Goal: Information Seeking & Learning: Understand process/instructions

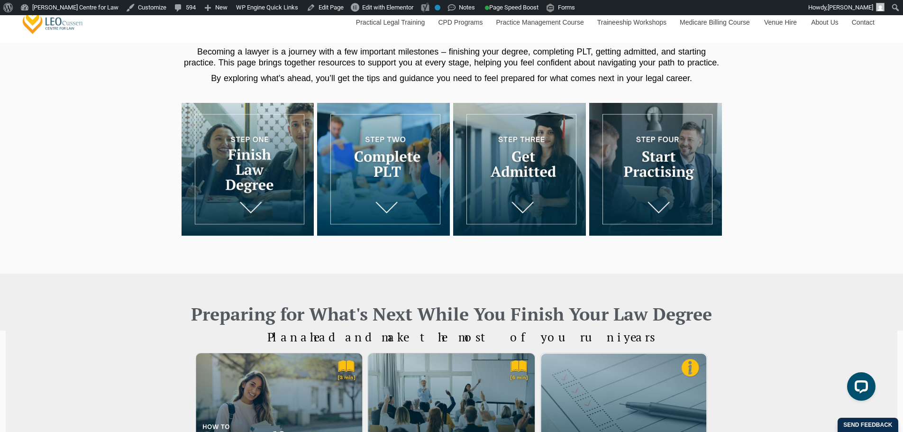
click at [383, 203] on img at bounding box center [383, 169] width 133 height 133
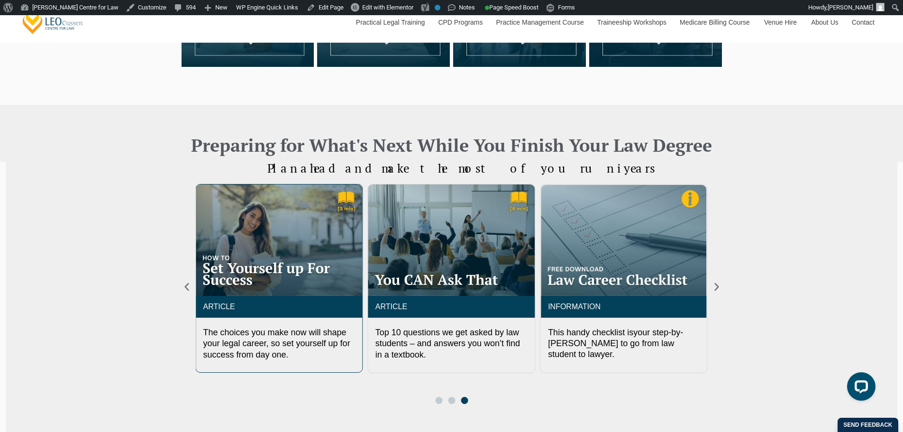
scroll to position [27, 0]
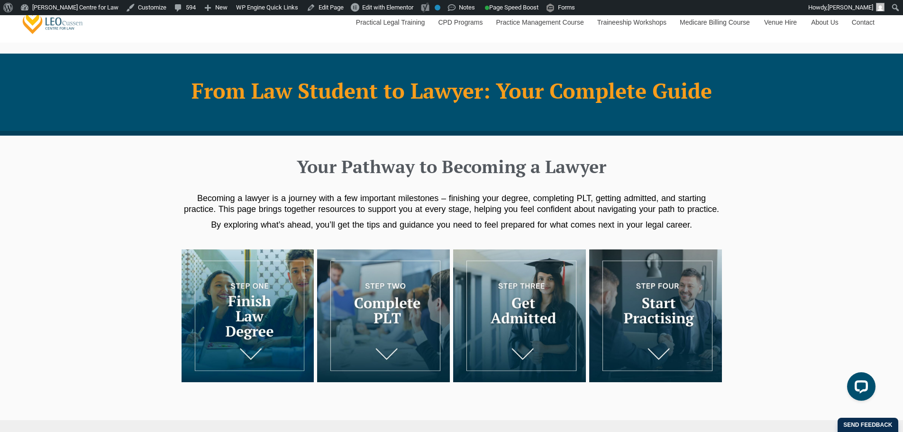
click at [248, 350] on img at bounding box center [248, 315] width 133 height 133
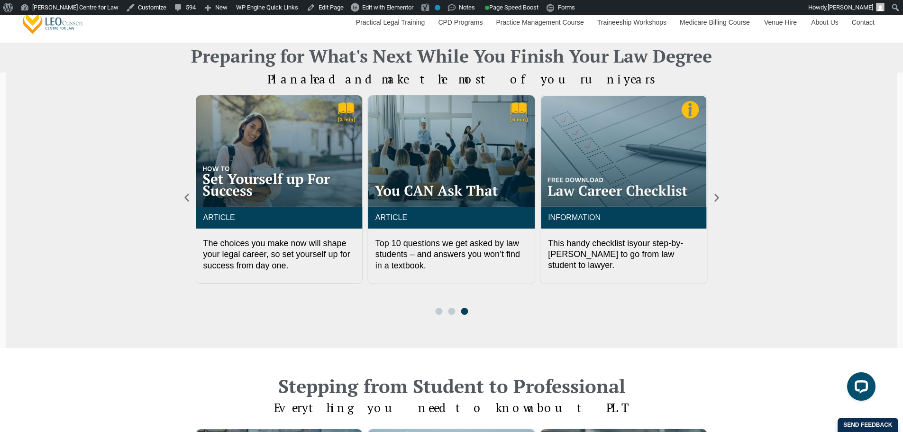
scroll to position [431, 0]
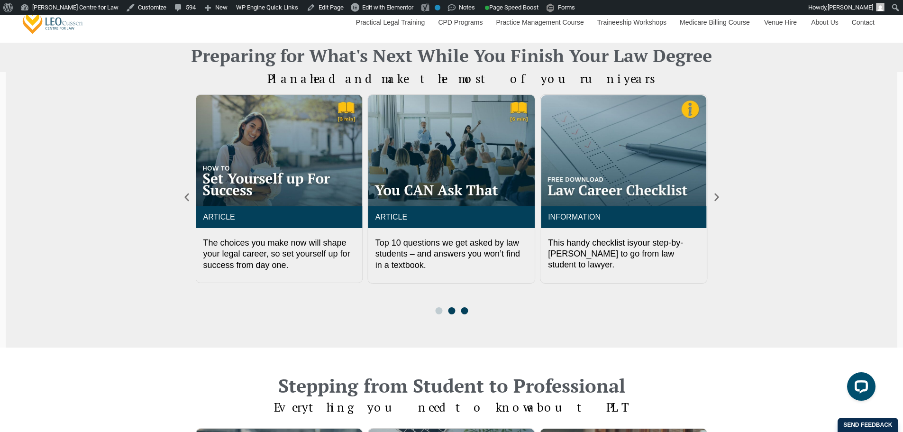
click at [451, 314] on span "Go to slide 2" at bounding box center [451, 310] width 7 height 7
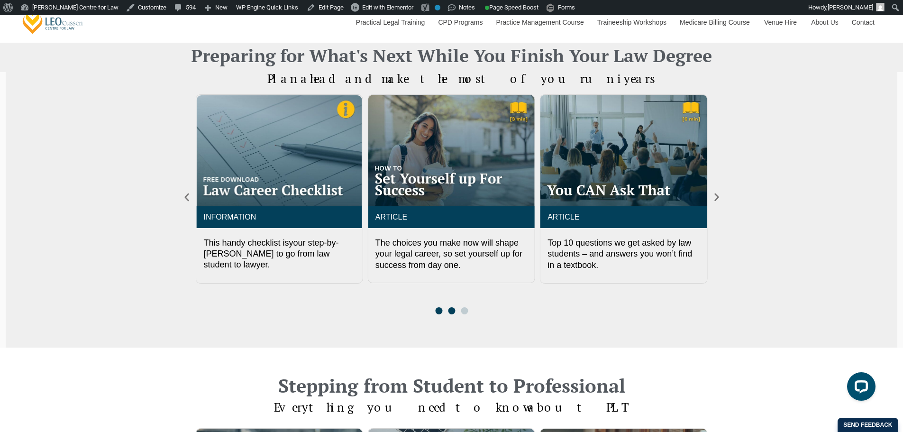
click at [438, 312] on span "Go to slide 1" at bounding box center [438, 310] width 7 height 7
